Goal: Use online tool/utility: Utilize a website feature to perform a specific function

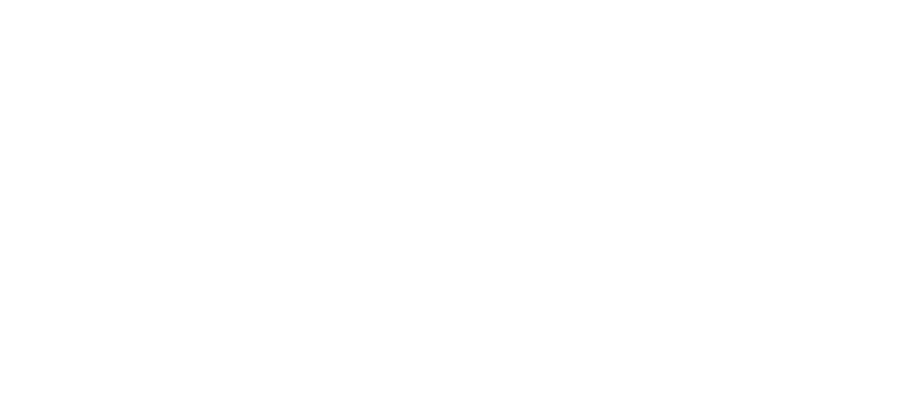
click at [904, 144] on body at bounding box center [452, 209] width 904 height 419
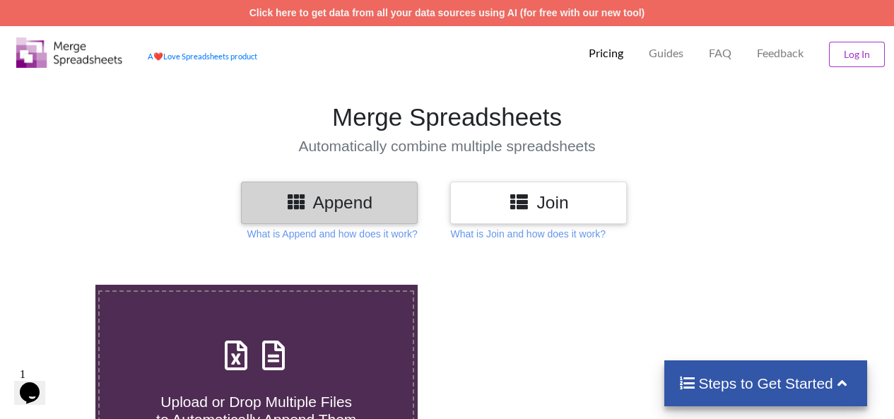
click at [275, 341] on icon at bounding box center [274, 349] width 35 height 30
click at [59, 285] on input "Upload or Drop Multiple Files to Automatically Append Them" at bounding box center [59, 285] width 0 height 0
click at [529, 210] on icon at bounding box center [519, 201] width 20 height 18
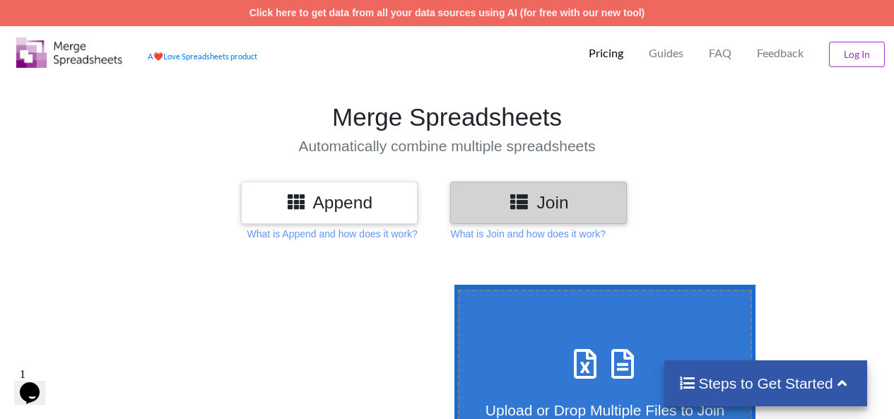
click at [360, 208] on h3 "Append" at bounding box center [329, 202] width 155 height 20
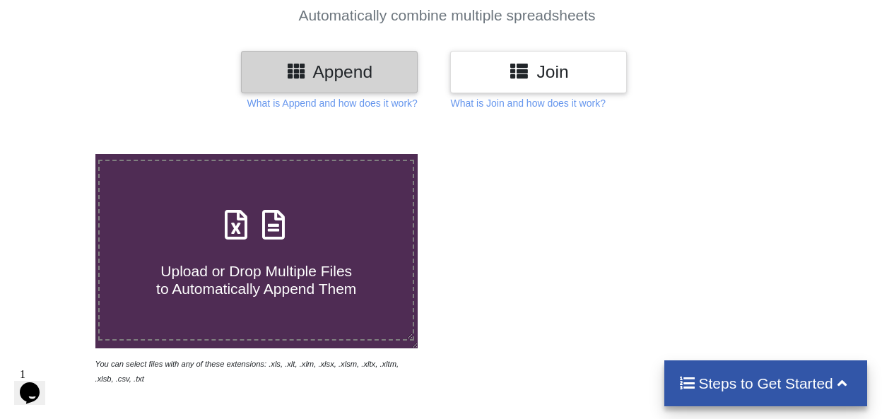
scroll to position [139, 0]
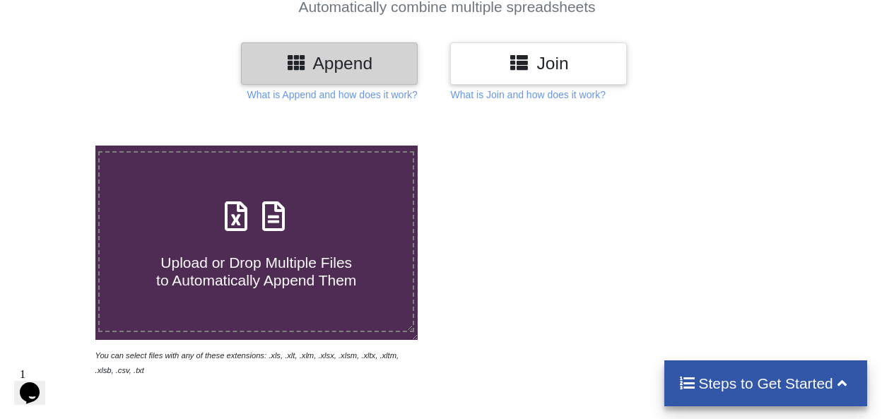
click at [290, 244] on h4 "Upload or Drop Multiple Files to Automatically Append Them" at bounding box center [256, 263] width 313 height 54
click at [59, 146] on input "Upload or Drop Multiple Files to Automatically Append Them" at bounding box center [59, 146] width 0 height 0
type input "C:\fakepath\HF Mens Belt1.xlsx"
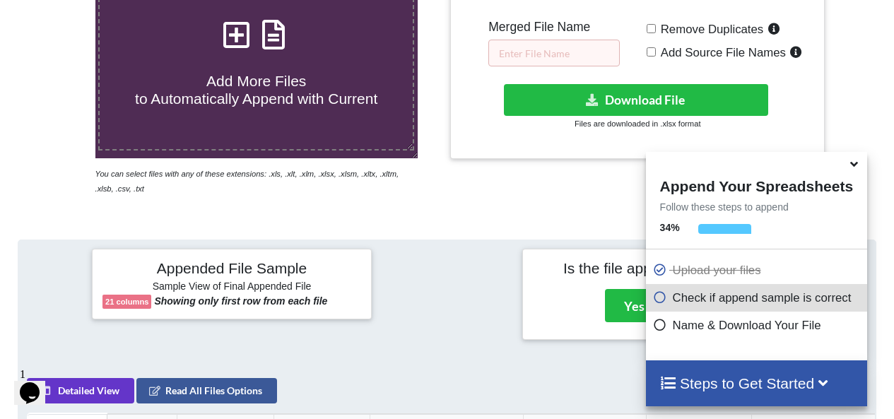
scroll to position [309, 0]
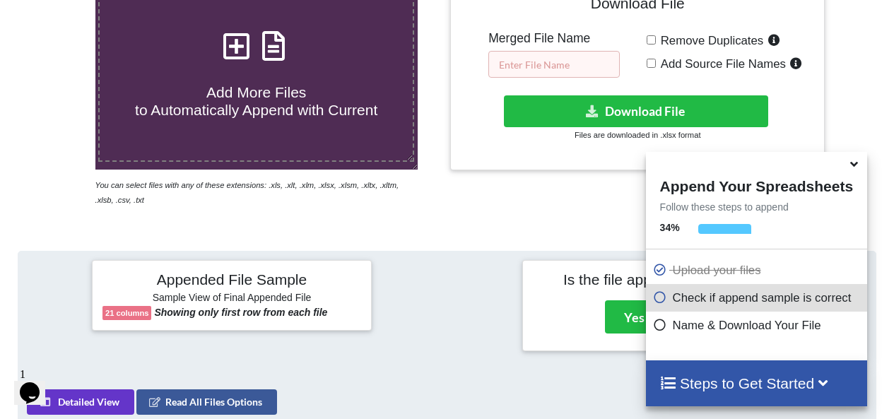
click at [548, 67] on input "text" at bounding box center [553, 64] width 131 height 27
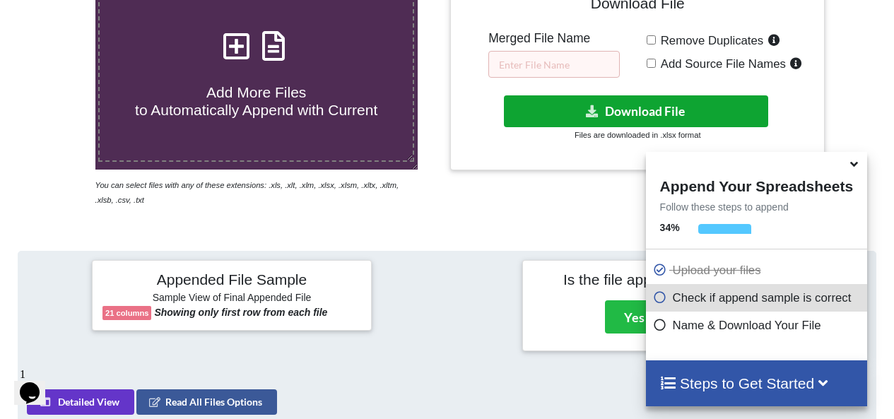
click at [659, 107] on button "Download File" at bounding box center [636, 111] width 265 height 32
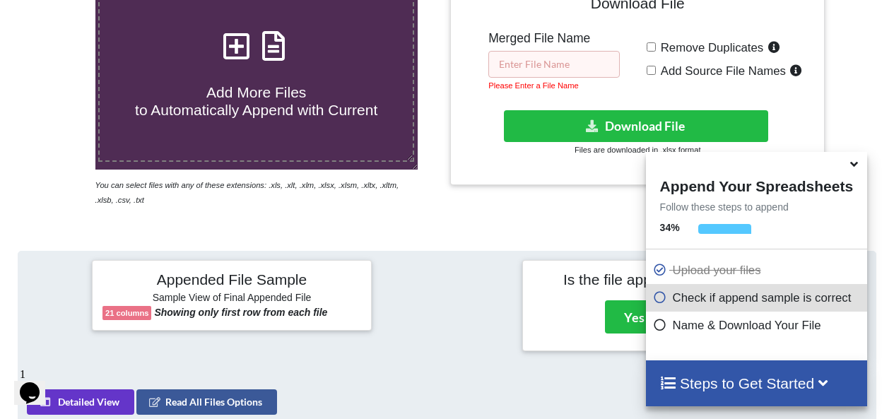
click at [493, 65] on input "text" at bounding box center [553, 64] width 131 height 27
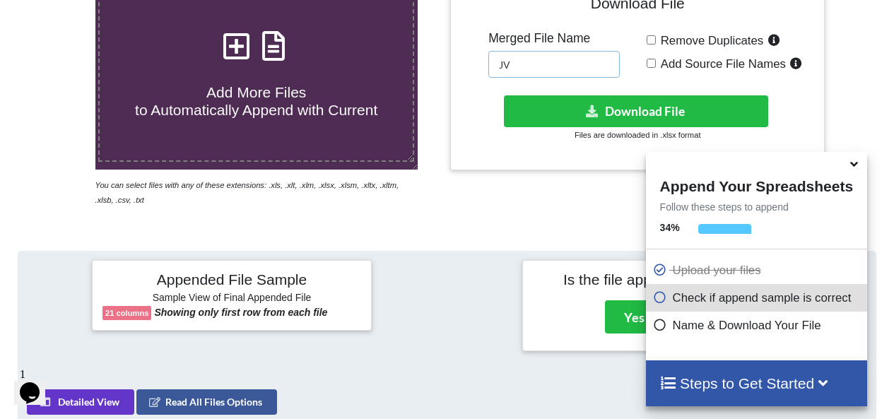
type input "JV"
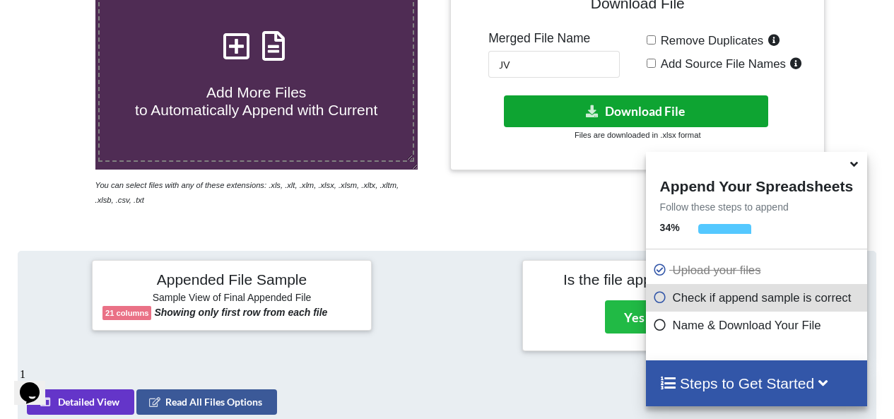
click at [611, 110] on button "Download File" at bounding box center [636, 111] width 265 height 32
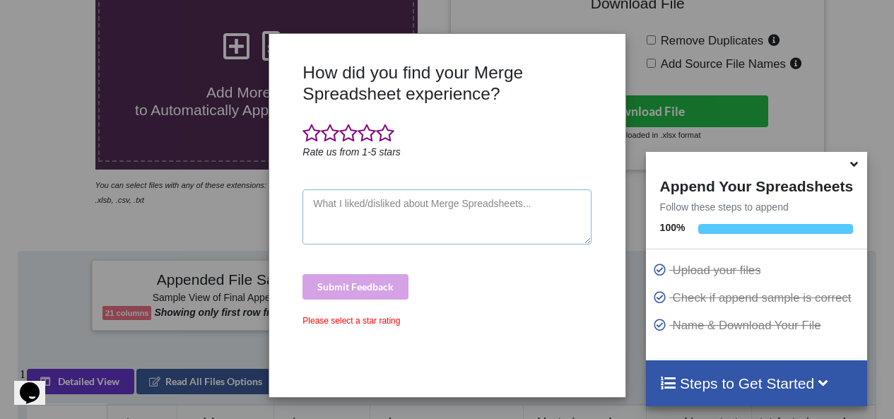
click at [390, 228] on textarea at bounding box center [446, 216] width 288 height 55
click at [823, 119] on div "How did you find your Merge Spreadsheet experience? Rate us from 1-5 stars Subm…" at bounding box center [447, 209] width 894 height 419
click at [387, 133] on span at bounding box center [385, 134] width 18 height 20
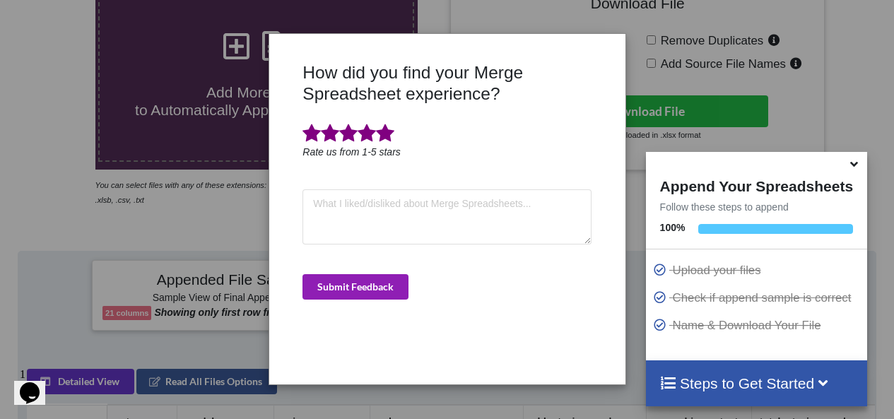
click at [370, 281] on button "Submit Feedback" at bounding box center [355, 286] width 106 height 25
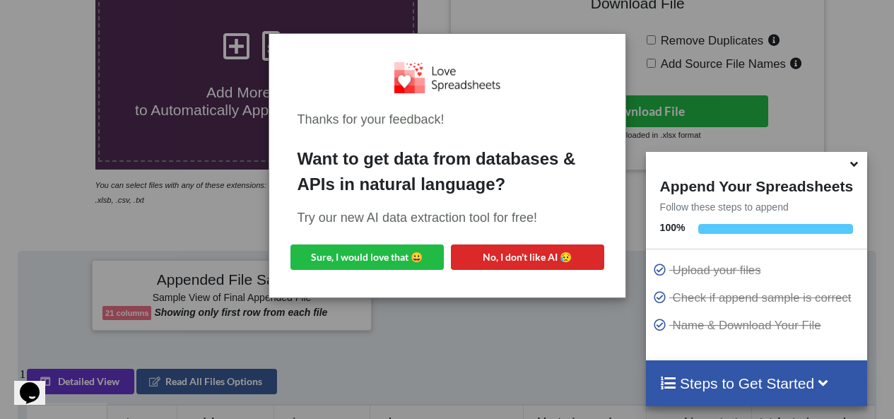
click at [842, 93] on div "Thanks for your feedback! Want to get data from databases & APIs in natural lan…" at bounding box center [447, 209] width 894 height 419
click at [360, 259] on button "Sure, I would love that 😀" at bounding box center [366, 256] width 153 height 25
click at [810, 117] on div "Thanks for your feedback! Want to get data from databases & APIs in natural lan…" at bounding box center [447, 209] width 894 height 419
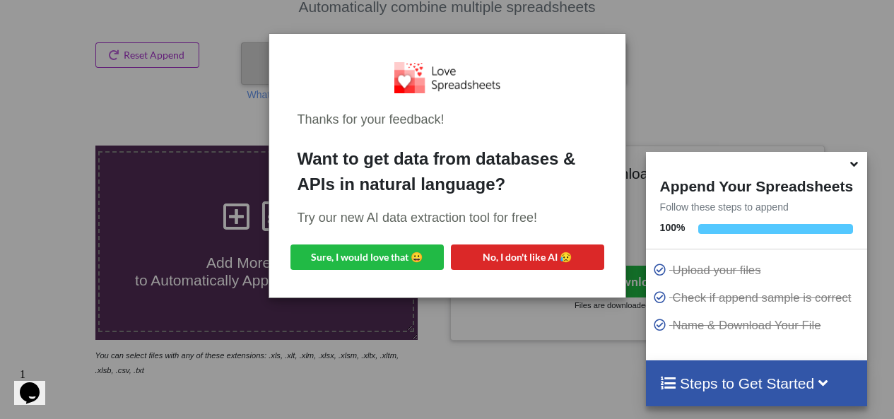
scroll to position [147, 0]
